Goal: Task Accomplishment & Management: Complete application form

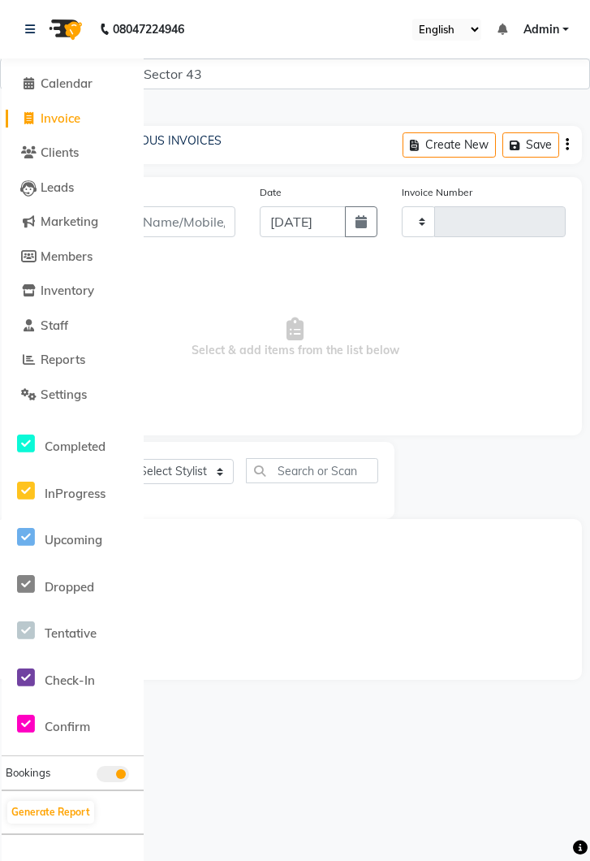
select select "service"
type input "3593"
select select "5694"
click at [35, 24] on icon at bounding box center [30, 29] width 10 height 11
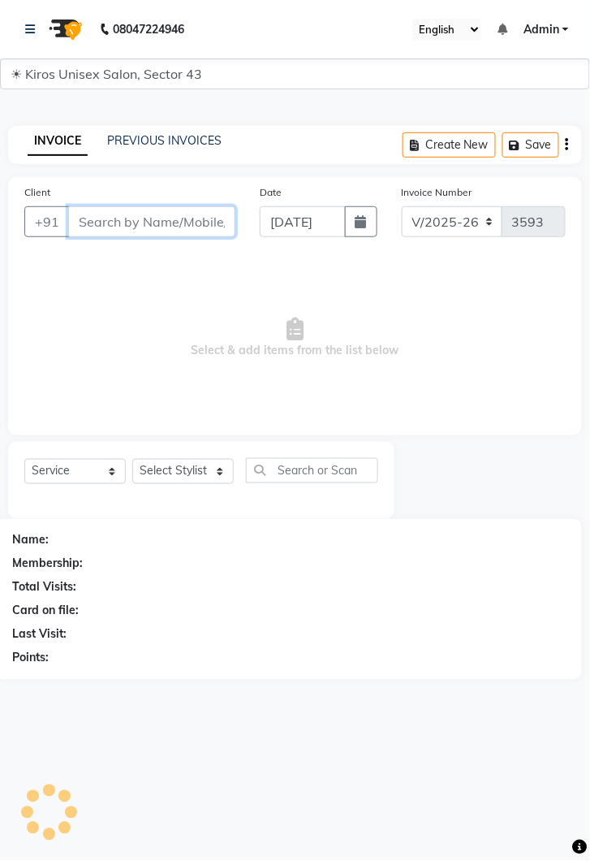
click at [149, 226] on input "Client" at bounding box center [151, 221] width 167 height 31
click at [32, 33] on icon at bounding box center [30, 29] width 10 height 11
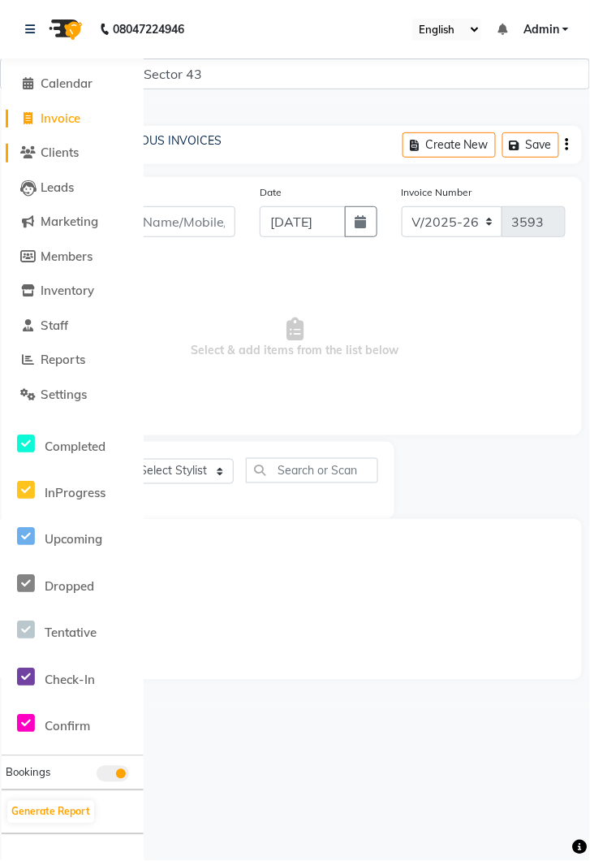
click at [65, 158] on span "Clients" at bounding box center [60, 152] width 38 height 15
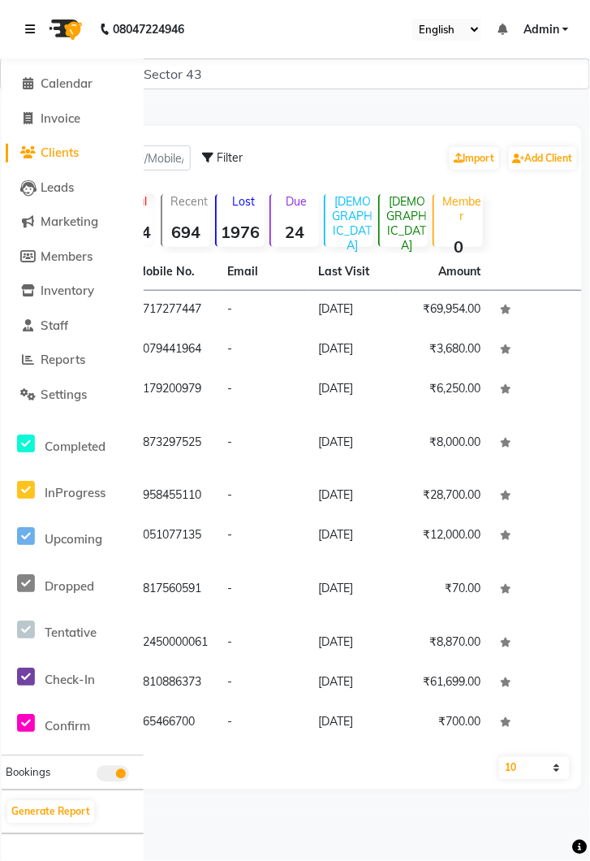
click at [41, 36] on link at bounding box center [33, 28] width 16 height 45
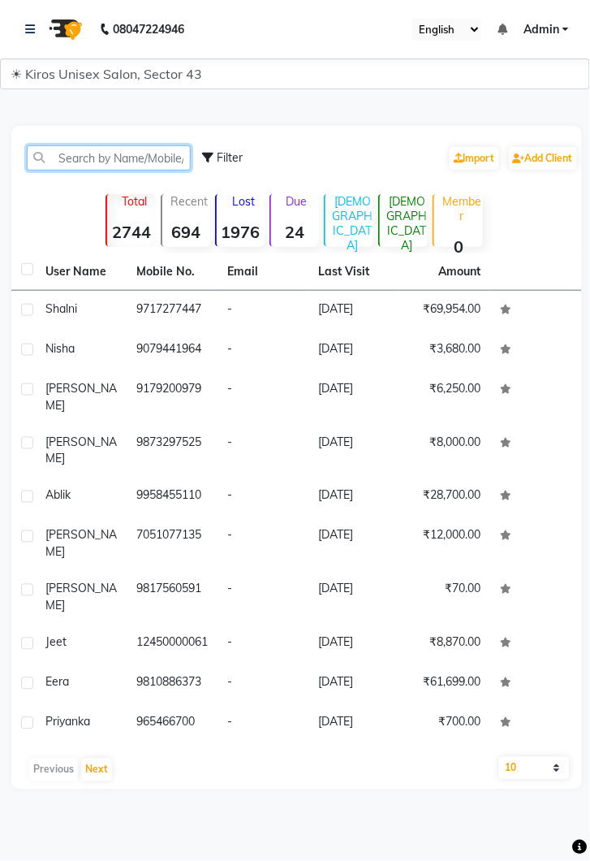
click at [126, 165] on input "text" at bounding box center [109, 157] width 164 height 25
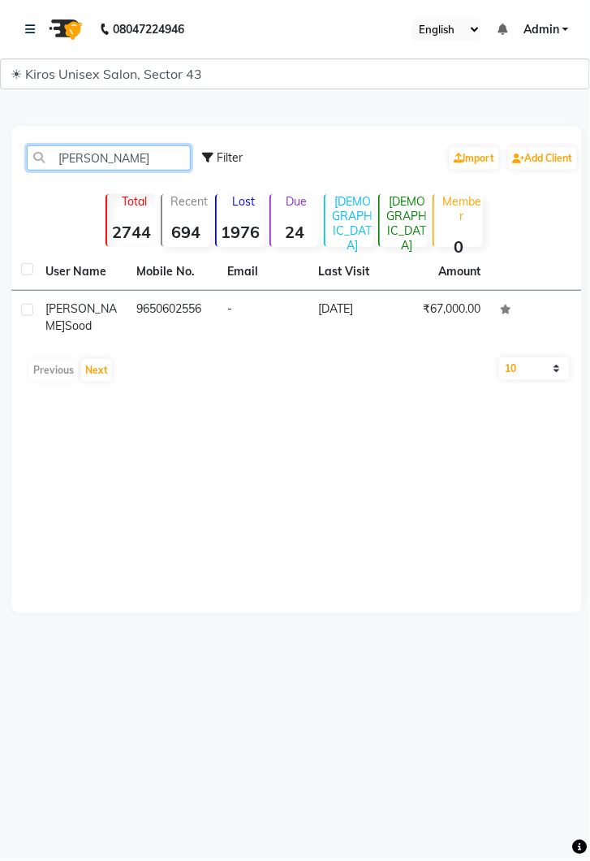
type input "[PERSON_NAME]"
click at [209, 309] on td "9650602556" at bounding box center [172, 318] width 91 height 54
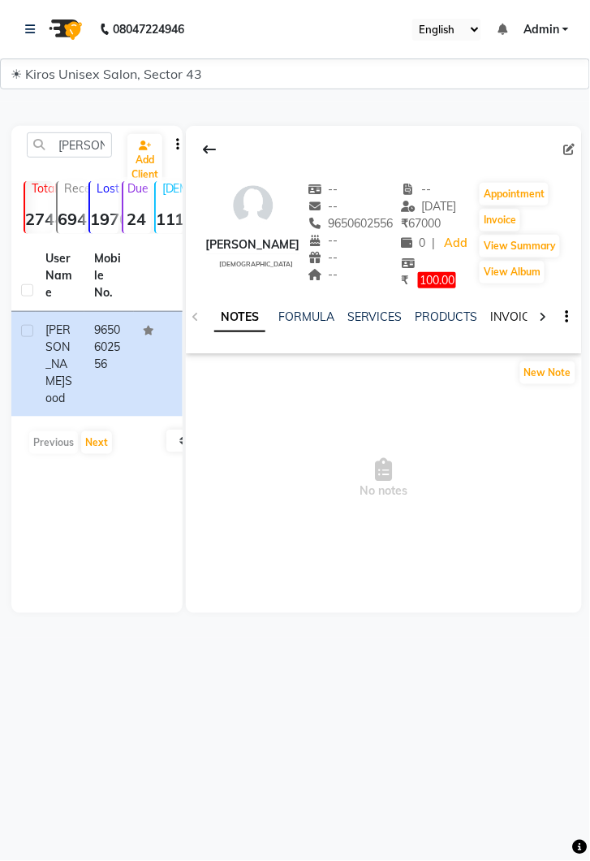
click at [512, 320] on link "INVOICES" at bounding box center [518, 316] width 54 height 15
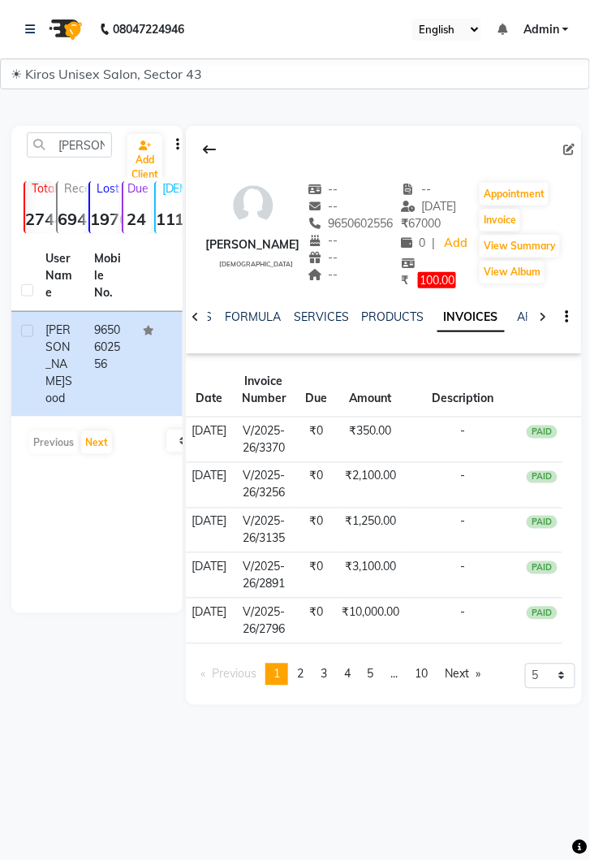
click at [374, 447] on td "₹350.00" at bounding box center [371, 439] width 68 height 45
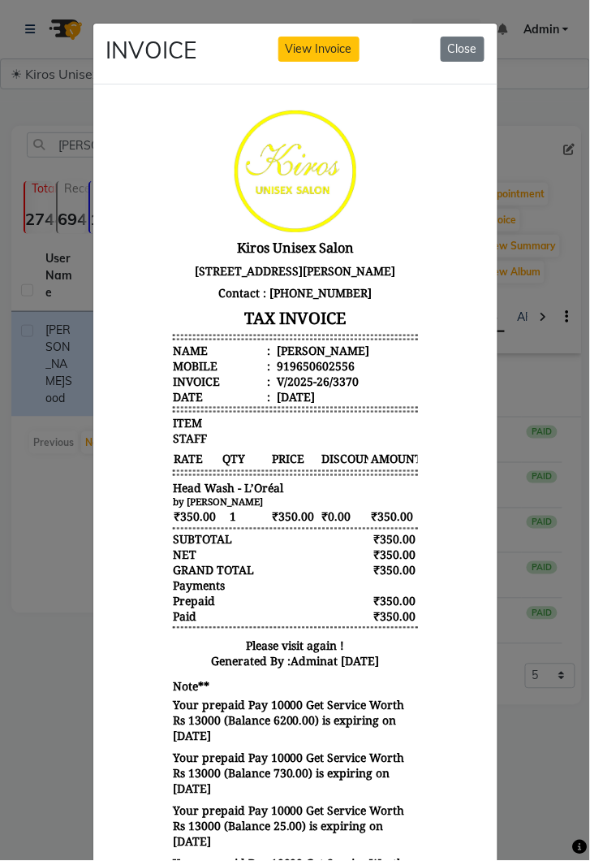
scroll to position [106, 0]
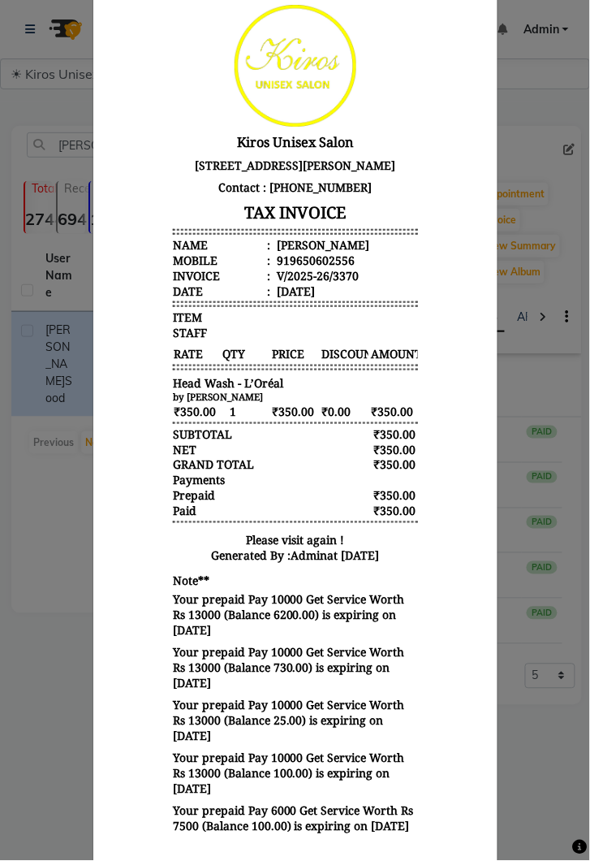
click at [45, 848] on ngb-modal-window "INVOICE View Invoice Close" at bounding box center [295, 430] width 590 height 861
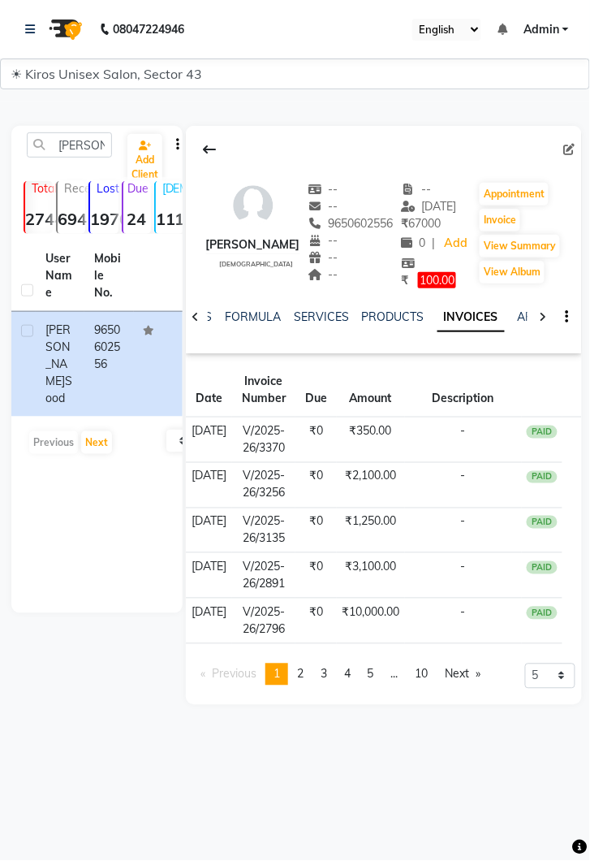
click at [343, 447] on td "₹350.00" at bounding box center [371, 439] width 68 height 45
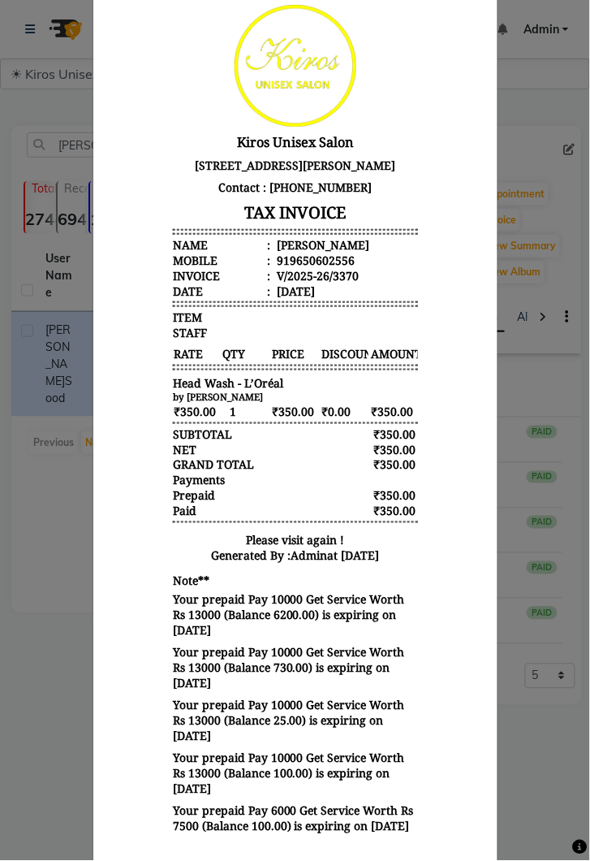
click at [63, 860] on ngb-modal-window "INVOICE View Invoice Close" at bounding box center [295, 430] width 590 height 861
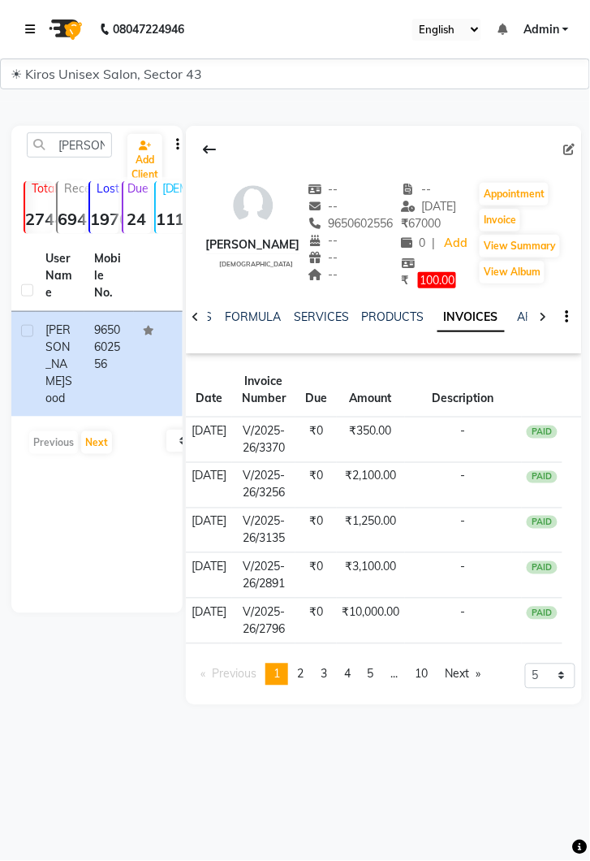
click at [37, 46] on link at bounding box center [33, 28] width 16 height 45
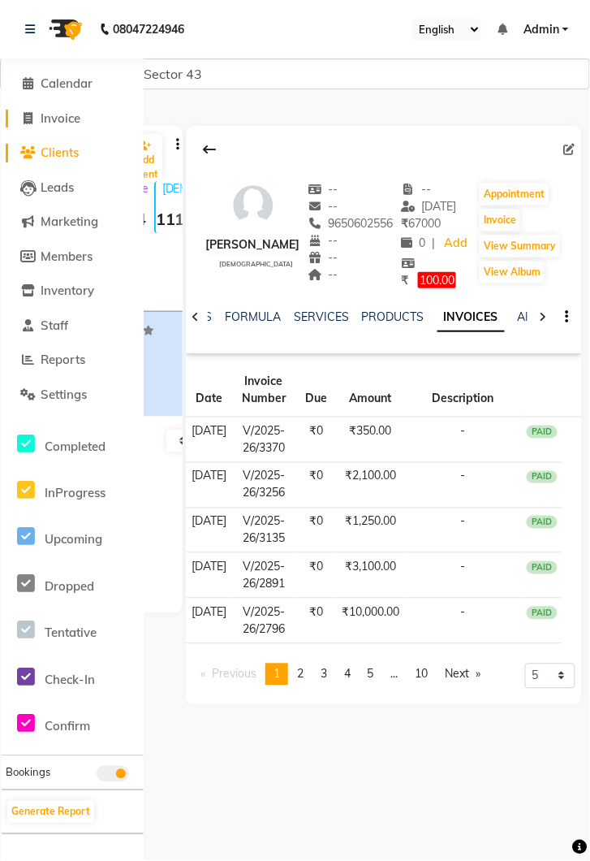
click at [74, 126] on link "Invoice" at bounding box center [73, 119] width 134 height 19
select select "service"
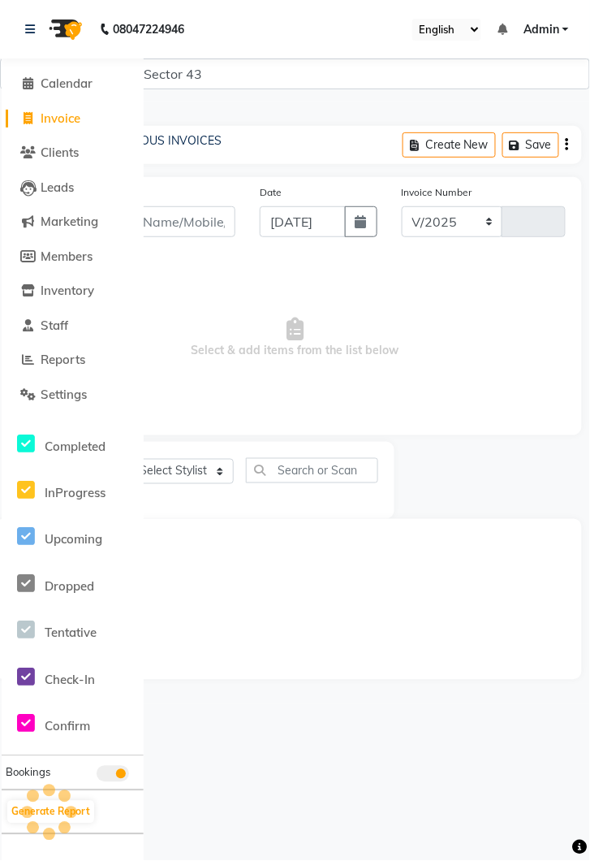
select select "5694"
type input "3593"
click at [42, 77] on span "Calendar" at bounding box center [67, 83] width 52 height 15
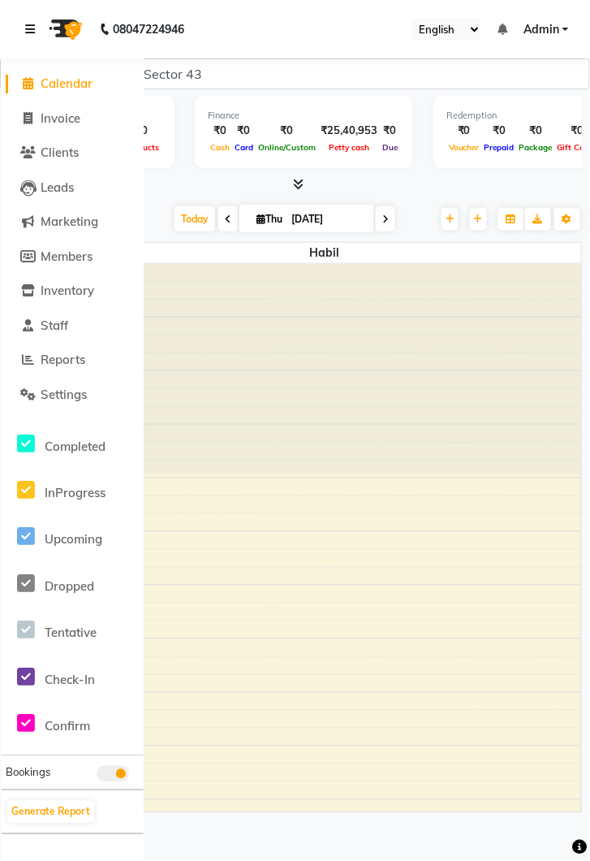
click at [38, 25] on link at bounding box center [33, 28] width 16 height 45
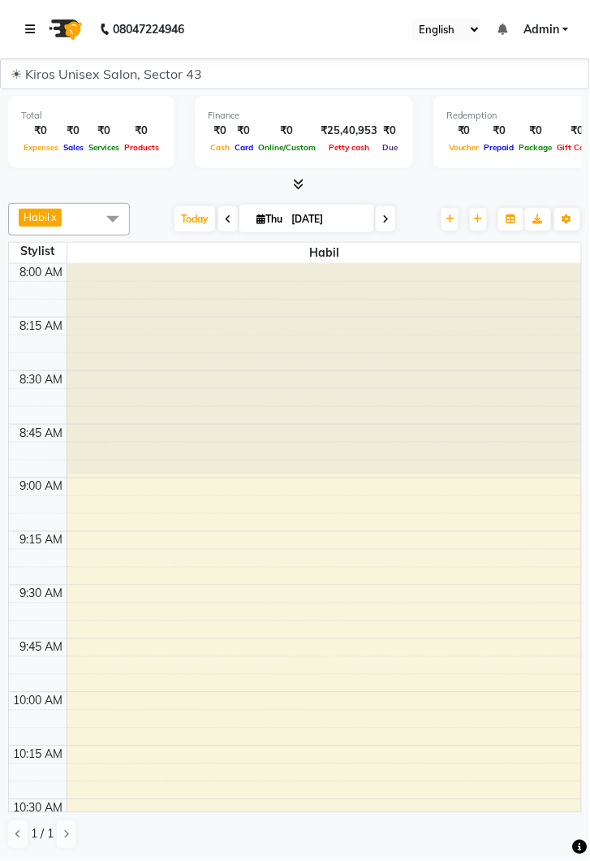
click at [38, 36] on link at bounding box center [33, 28] width 16 height 45
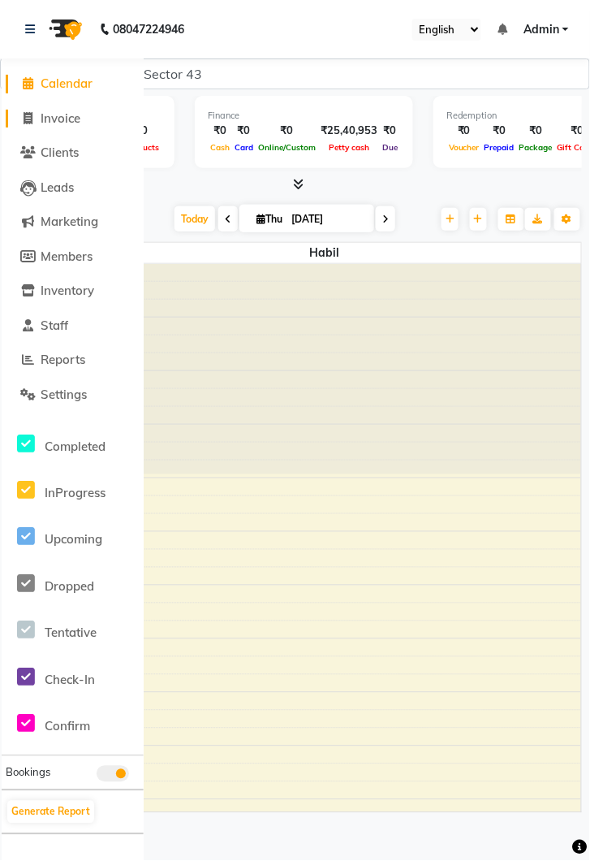
click at [70, 127] on link "Invoice" at bounding box center [73, 119] width 134 height 19
select select "service"
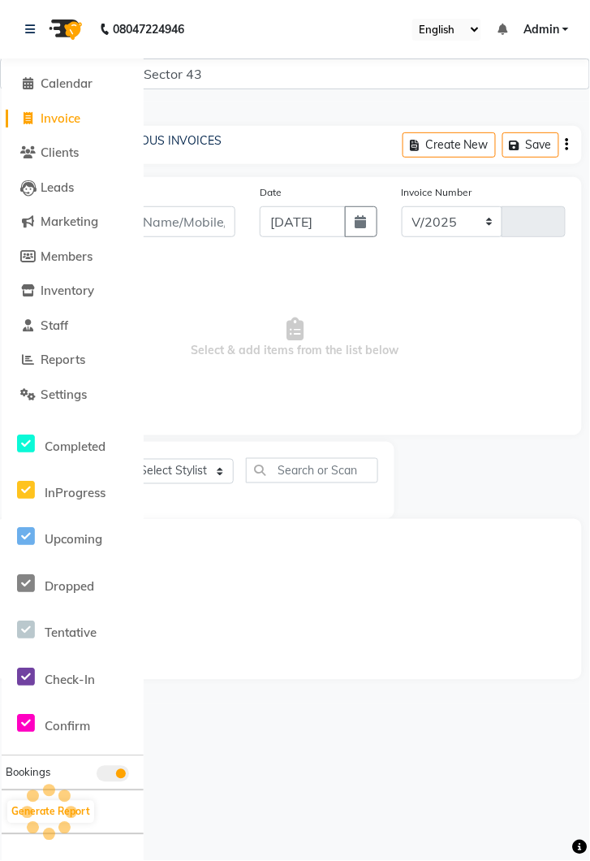
select select "5694"
type input "3593"
click at [31, 32] on icon at bounding box center [30, 29] width 10 height 11
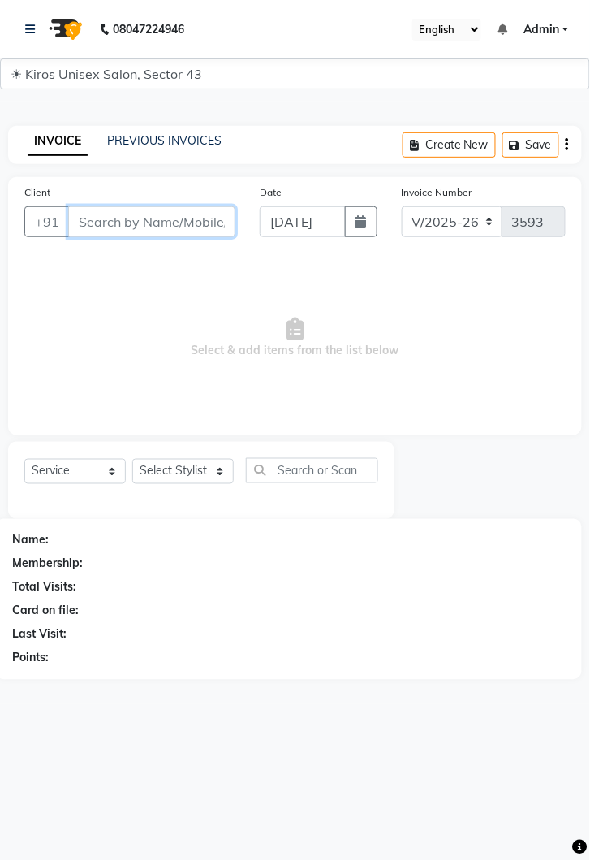
click at [177, 226] on input "Client" at bounding box center [151, 221] width 167 height 31
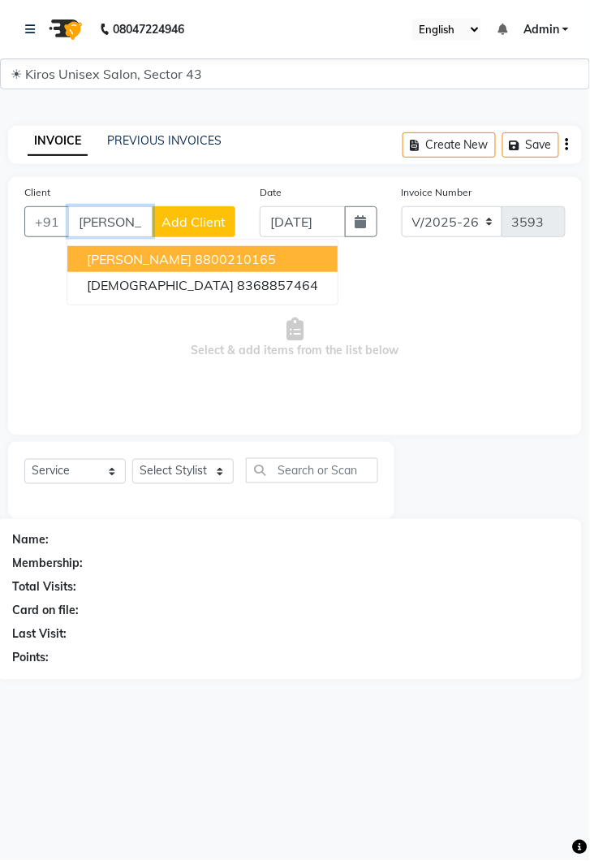
click at [205, 266] on button "[PERSON_NAME] 8800210165" at bounding box center [202, 259] width 270 height 26
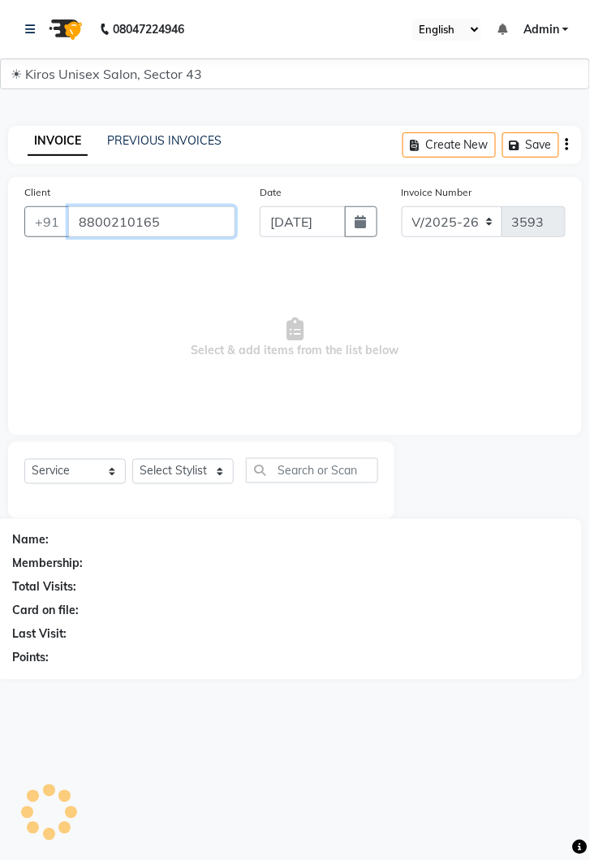
type input "8800210165"
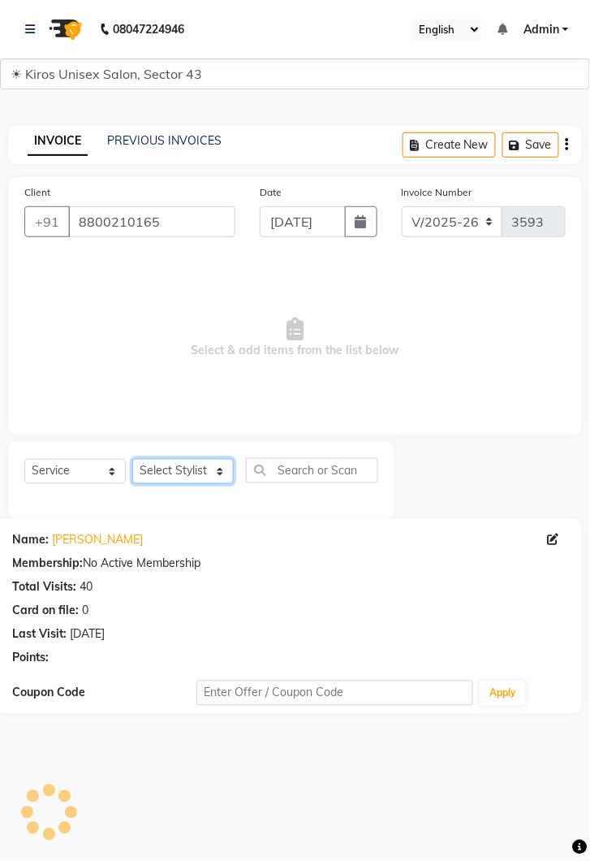
click at [212, 478] on select "Select Stylist [PERSON_NAME] [PERSON_NAME] Jeet Lalit Lamu [PERSON_NAME] [PERSO…" at bounding box center [183, 471] width 102 height 25
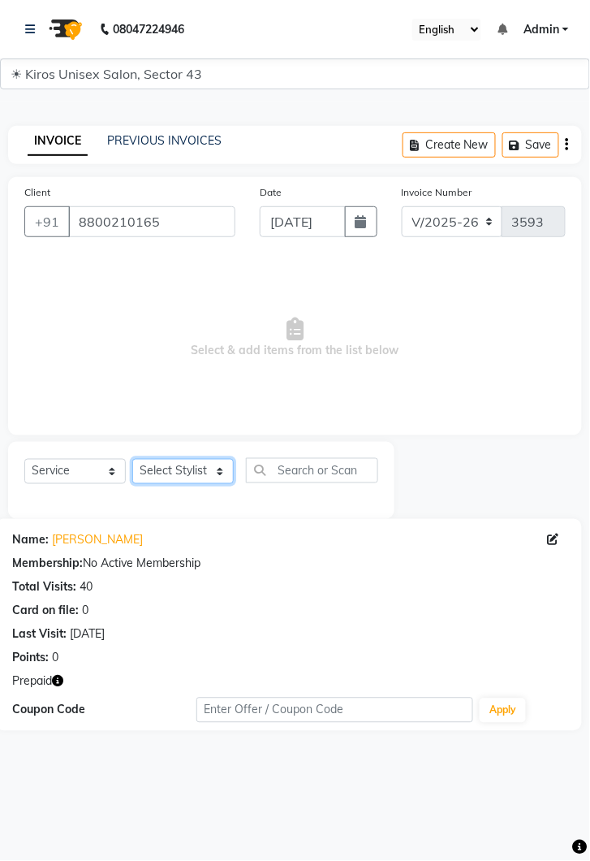
select select "67564"
click at [132, 459] on select "Select Stylist [PERSON_NAME] [PERSON_NAME] Jeet Lalit Lamu [PERSON_NAME] [PERSO…" at bounding box center [183, 471] width 102 height 25
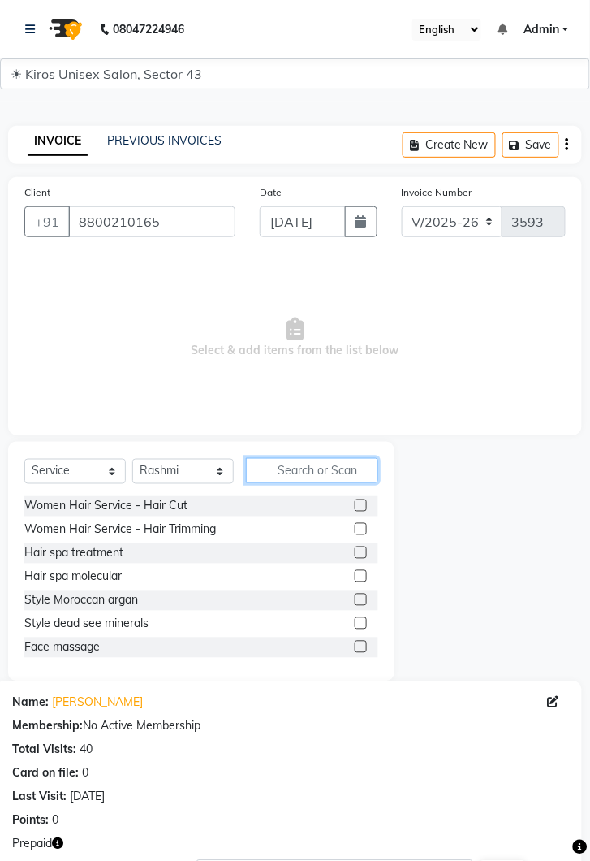
click at [311, 474] on input "text" at bounding box center [312, 470] width 132 height 25
